Goal: Check status: Check status

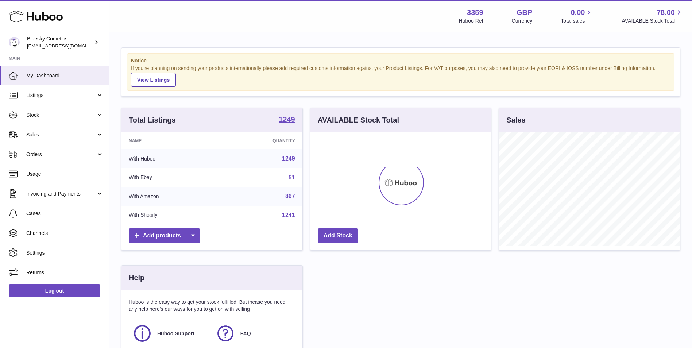
scroll to position [114, 181]
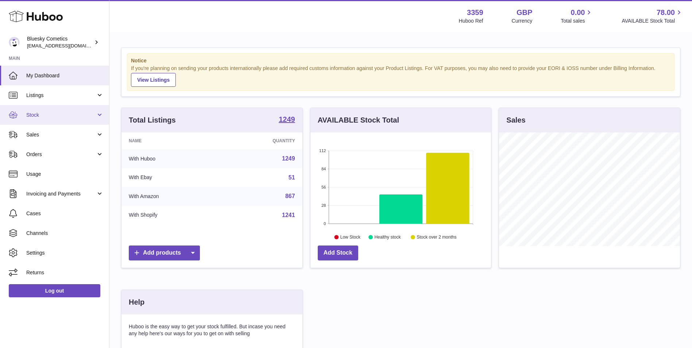
click at [36, 119] on link "Stock" at bounding box center [54, 115] width 109 height 20
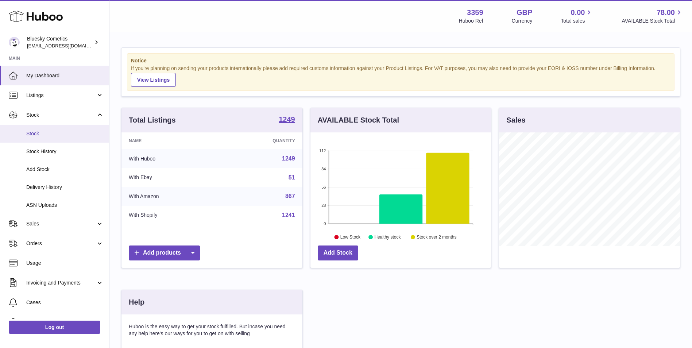
click at [40, 130] on span "Stock" at bounding box center [64, 133] width 77 height 7
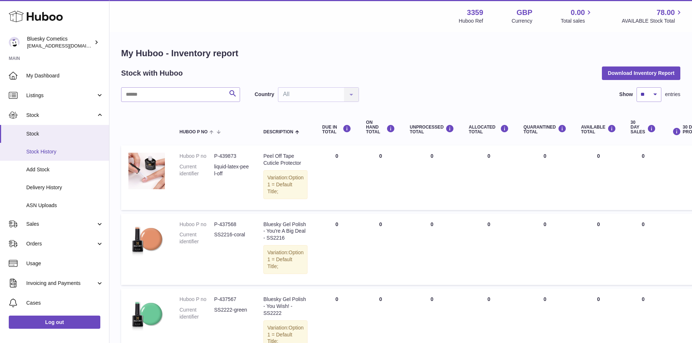
click at [53, 151] on span "Stock History" at bounding box center [64, 151] width 77 height 7
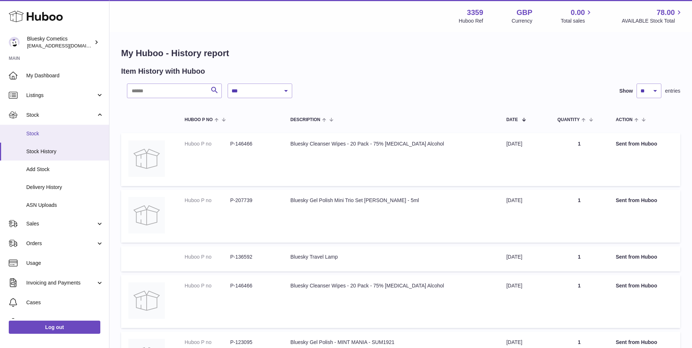
click at [37, 134] on span "Stock" at bounding box center [64, 133] width 77 height 7
